Goal: Transaction & Acquisition: Purchase product/service

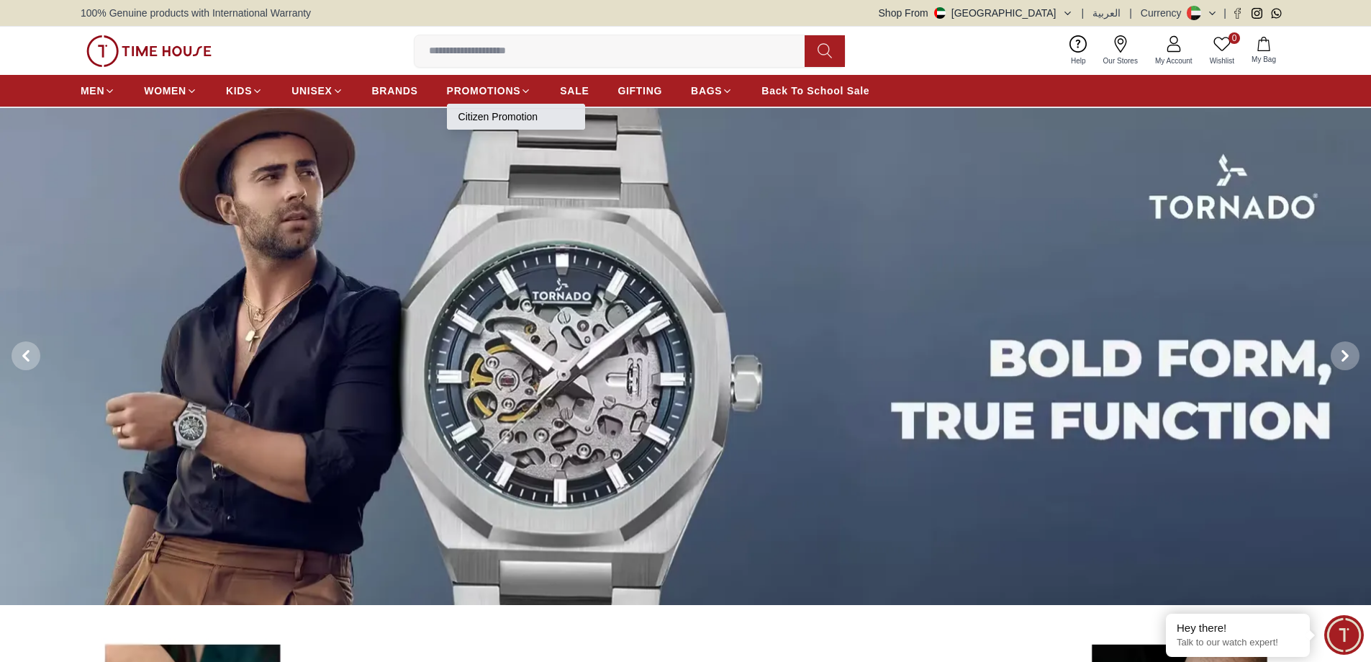
click at [499, 114] on link "Citizen Promotion" at bounding box center [516, 116] width 115 height 14
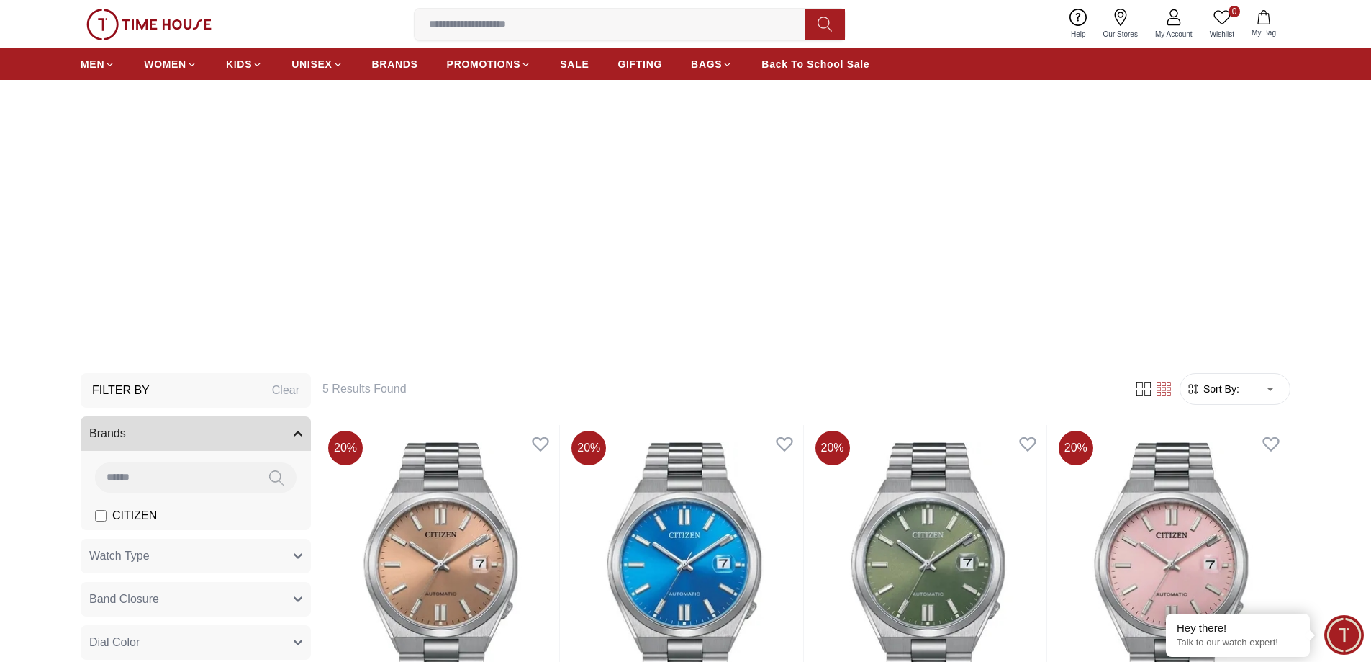
scroll to position [72, 0]
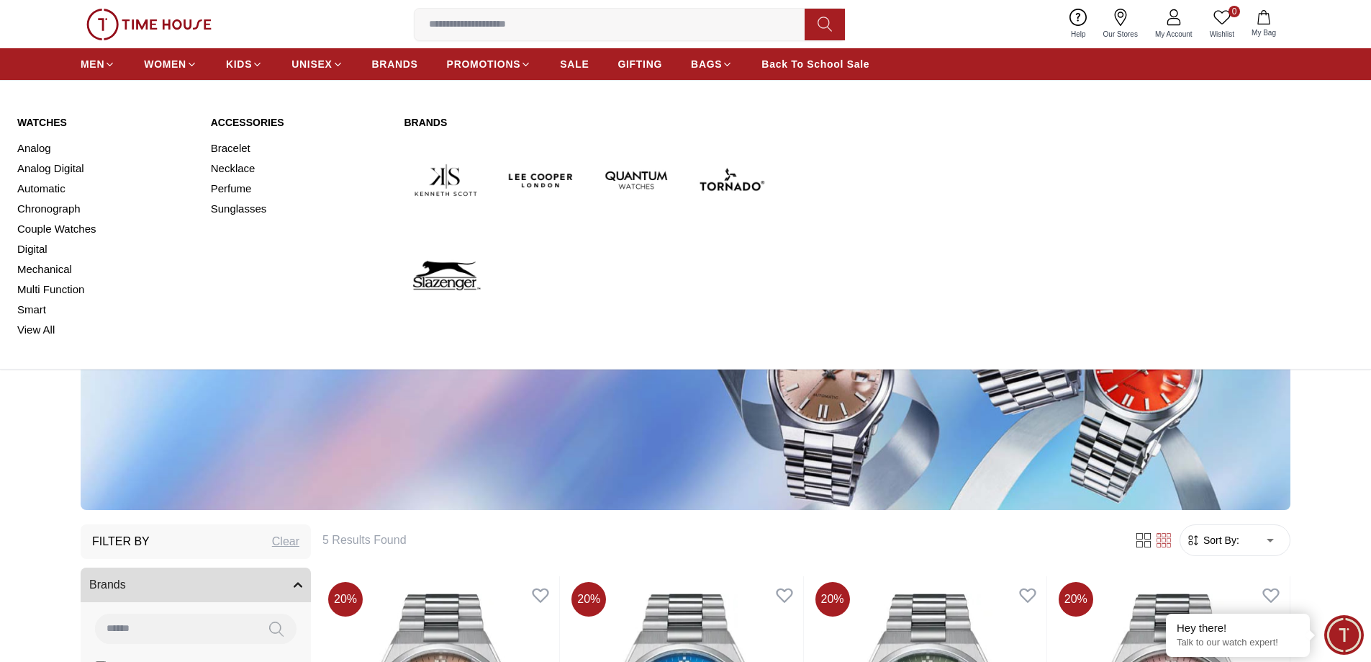
click at [716, 186] on img at bounding box center [732, 180] width 84 height 84
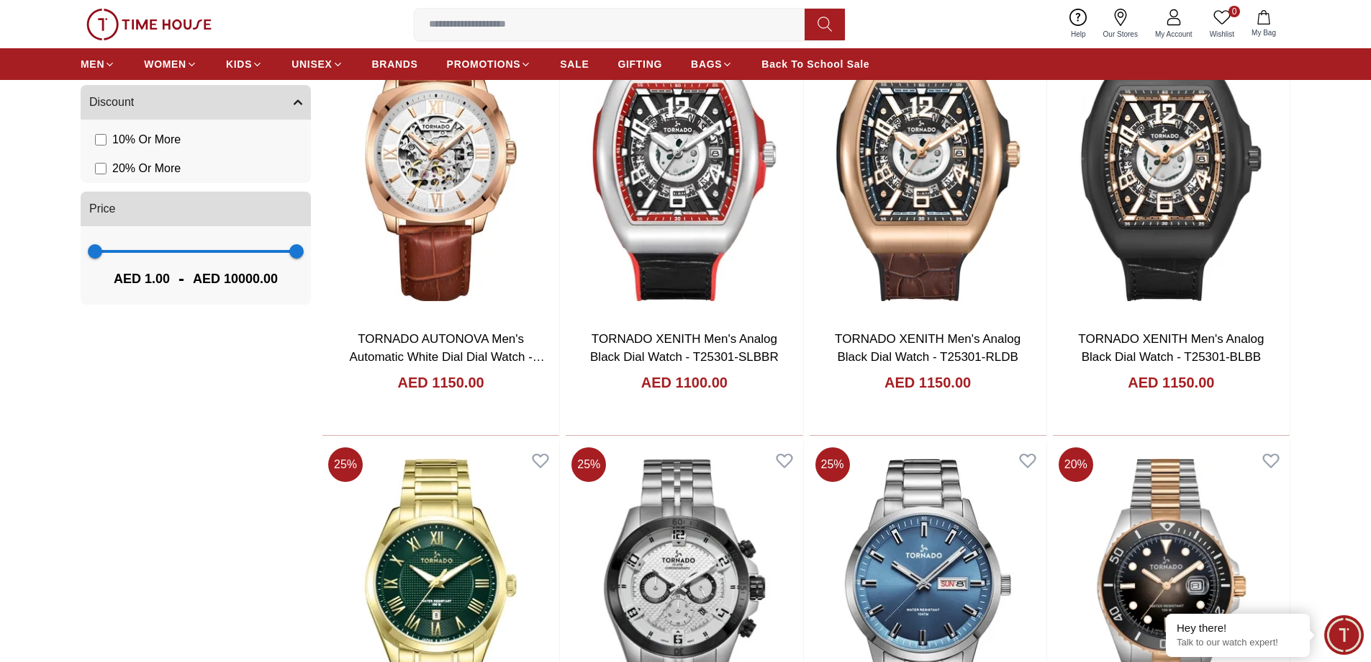
scroll to position [1296, 0]
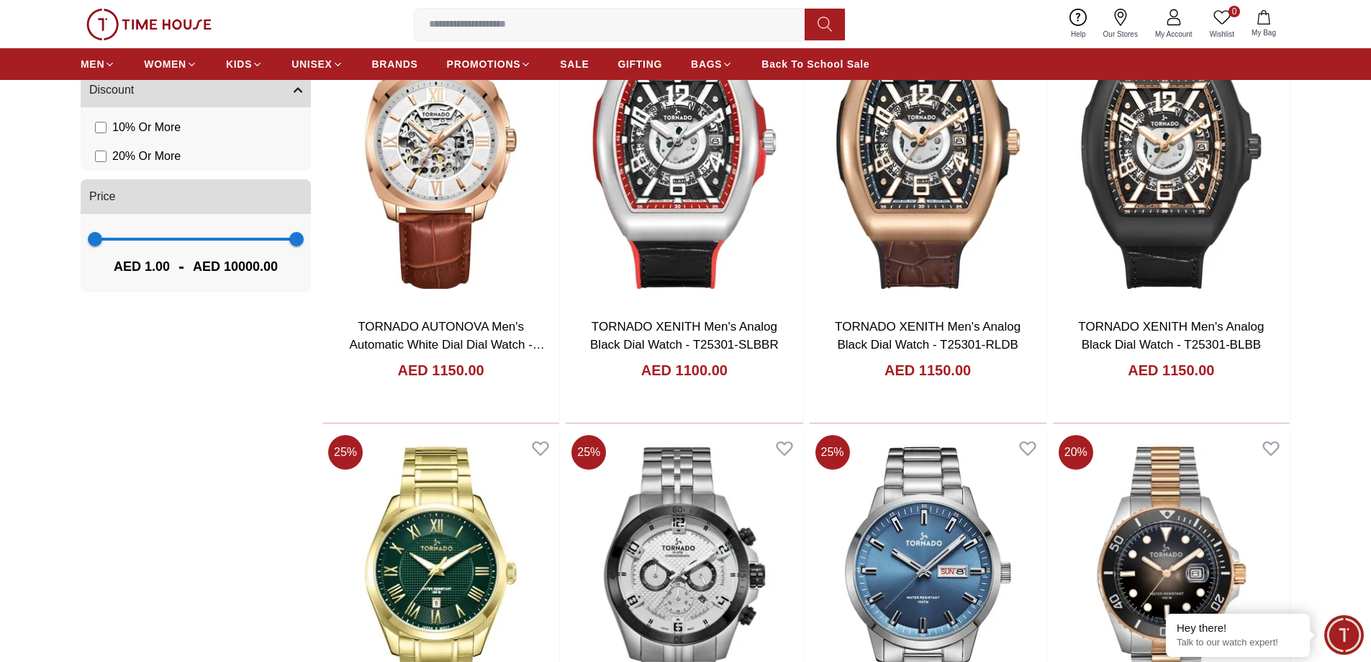
click at [94, 157] on li "20 % Or More" at bounding box center [198, 156] width 225 height 29
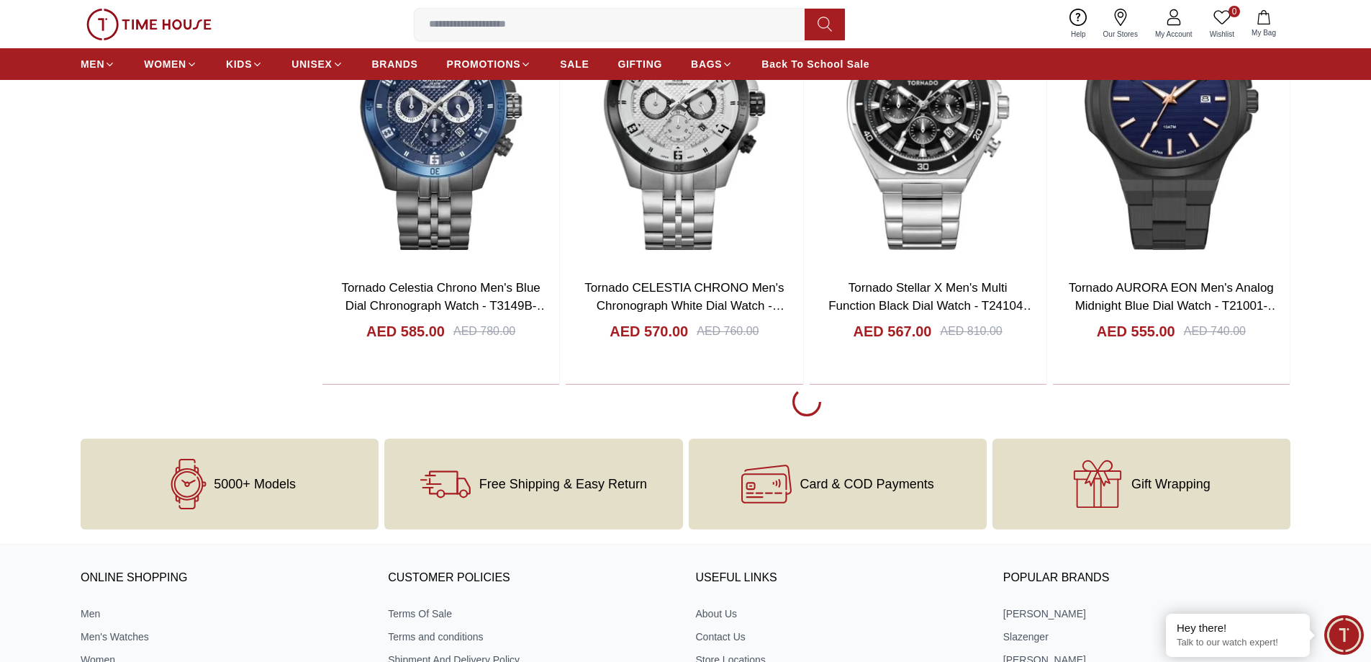
scroll to position [2808, 0]
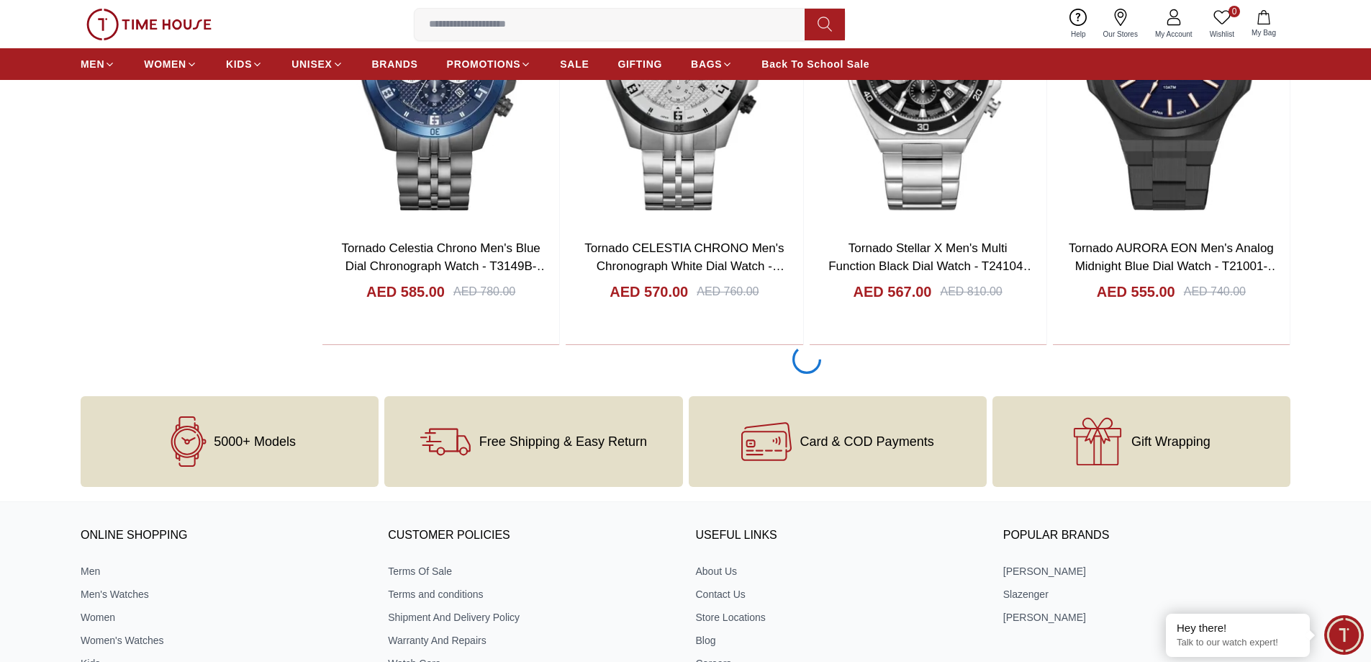
scroll to position [2664, 0]
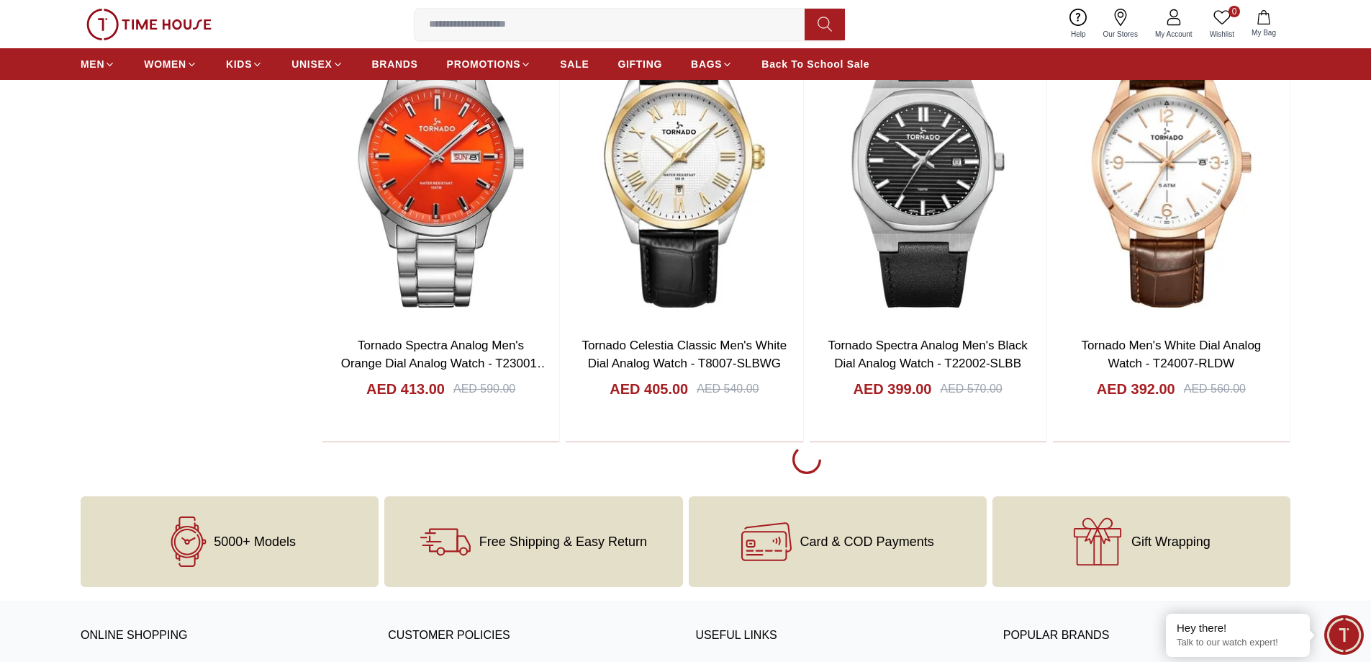
scroll to position [6911, 0]
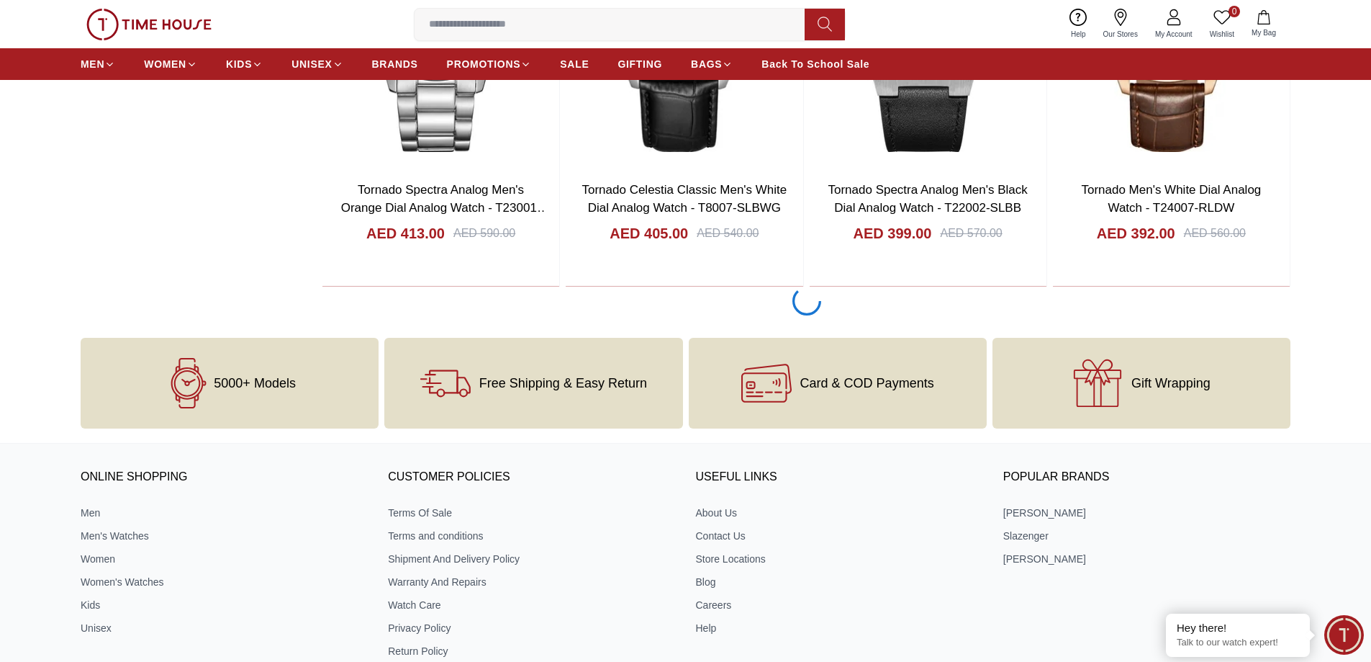
scroll to position [7199, 0]
